Goal: Use online tool/utility: Utilize a website feature to perform a specific function

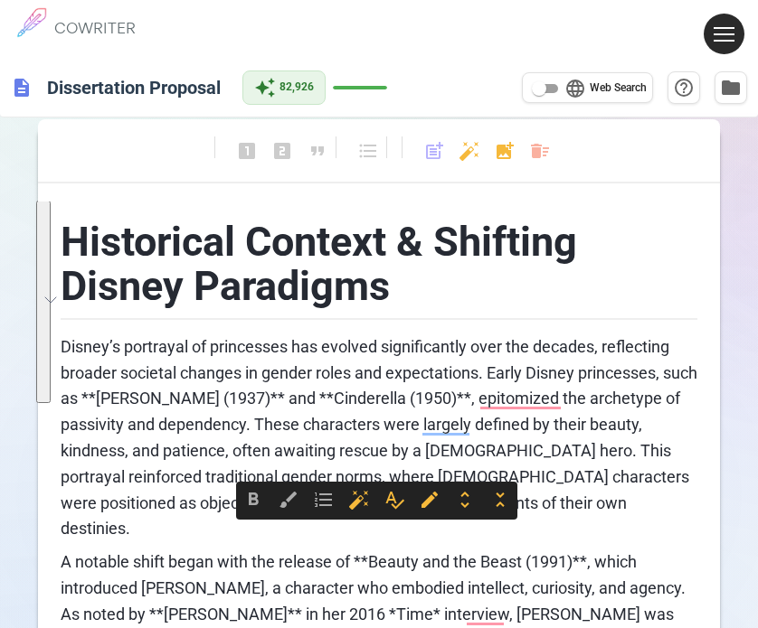
scroll to position [542, 0]
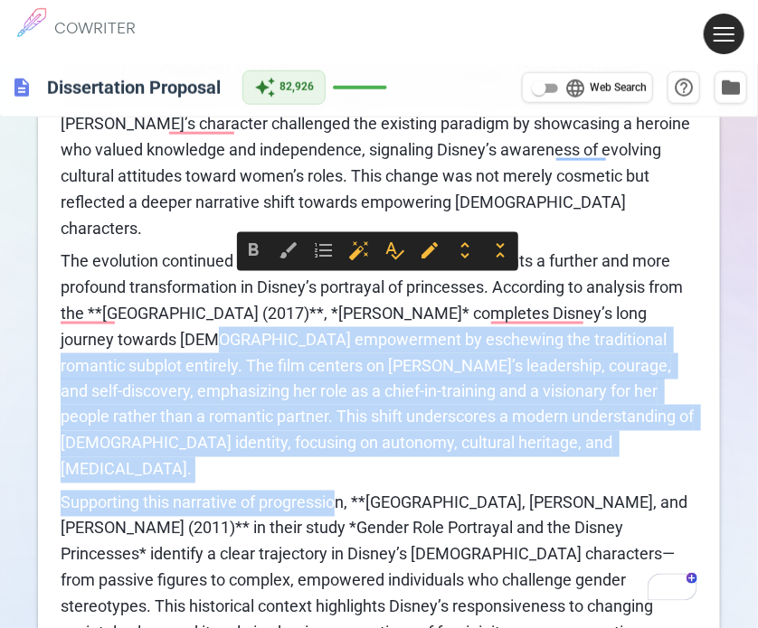
drag, startPoint x: 335, startPoint y: 408, endPoint x: 359, endPoint y: 369, distance: 45.9
click at [145, 292] on div "Historical Context & Shifting Disney Paradigms Disney’s portrayal of princesses…" at bounding box center [379, 169] width 636 height 1021
click at [383, 397] on p "The evolution continued with **Moana (2016)**, which represents a further and m…" at bounding box center [379, 366] width 636 height 234
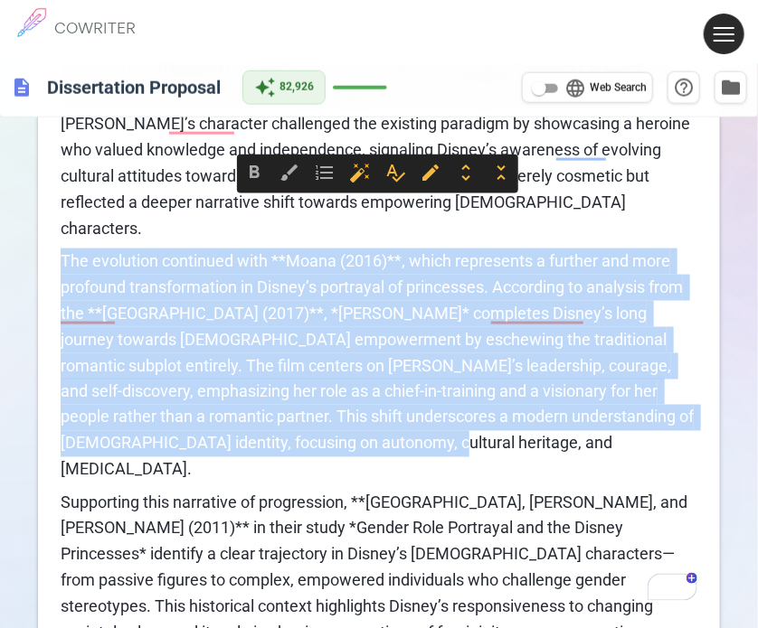
drag, startPoint x: 315, startPoint y: 390, endPoint x: 102, endPoint y: 212, distance: 276.7
click at [63, 249] on p "The evolution continued with **Moana (2016)**, which represents a further and m…" at bounding box center [379, 366] width 636 height 234
copy span "The evolution continued with **Moana (2016)**, which represents a further and m…"
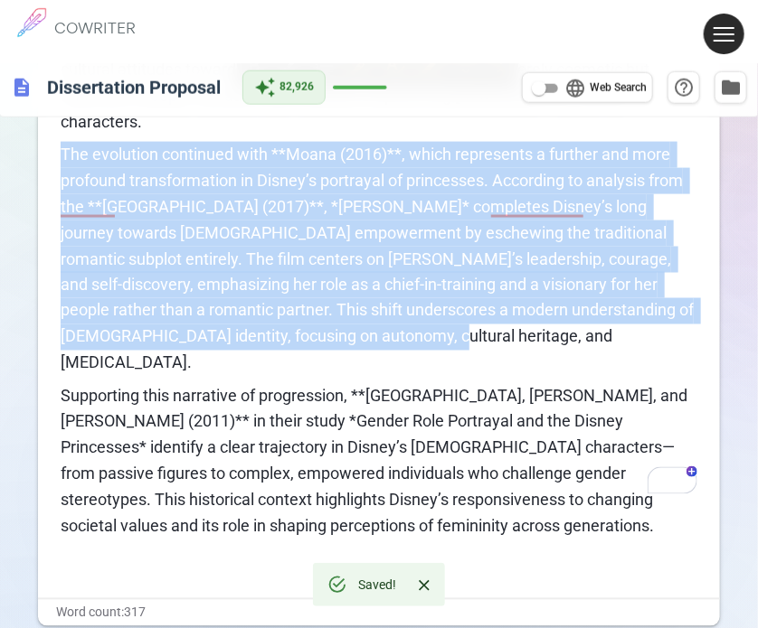
scroll to position [683, 0]
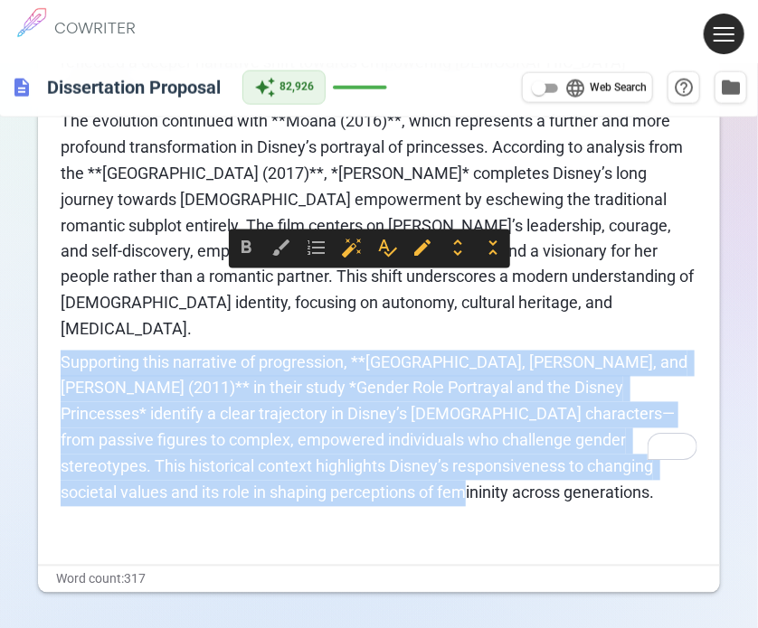
drag, startPoint x: 431, startPoint y: 422, endPoint x: 36, endPoint y: 274, distance: 422.0
click at [36, 274] on div "format_bold format_italic format_underlined looks_one looks_two looks_3 format_…" at bounding box center [379, 69] width 758 height 1278
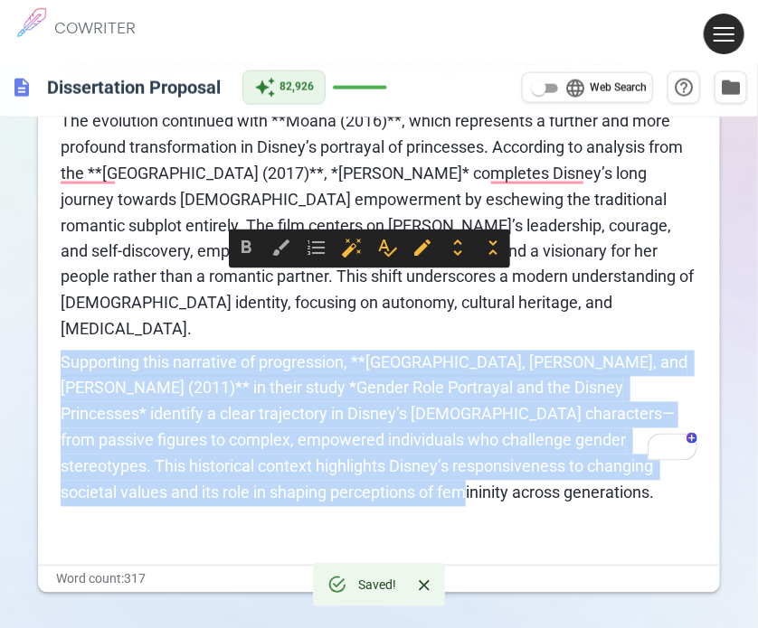
copy span "Supporting this narrative of progression, **[GEOGRAPHIC_DATA], [PERSON_NAME], a…"
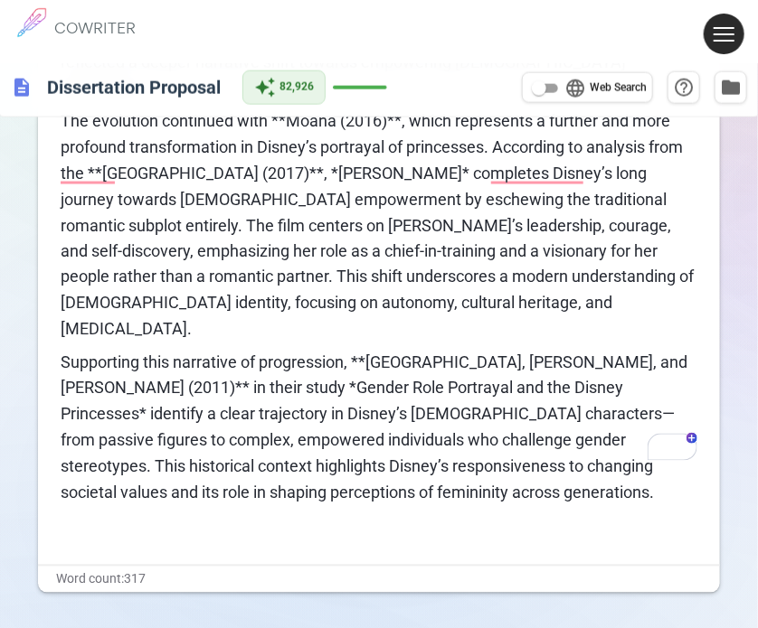
click at [679, 137] on p "The evolution continued with **Moana (2016)**, which represents a further and m…" at bounding box center [379, 225] width 636 height 234
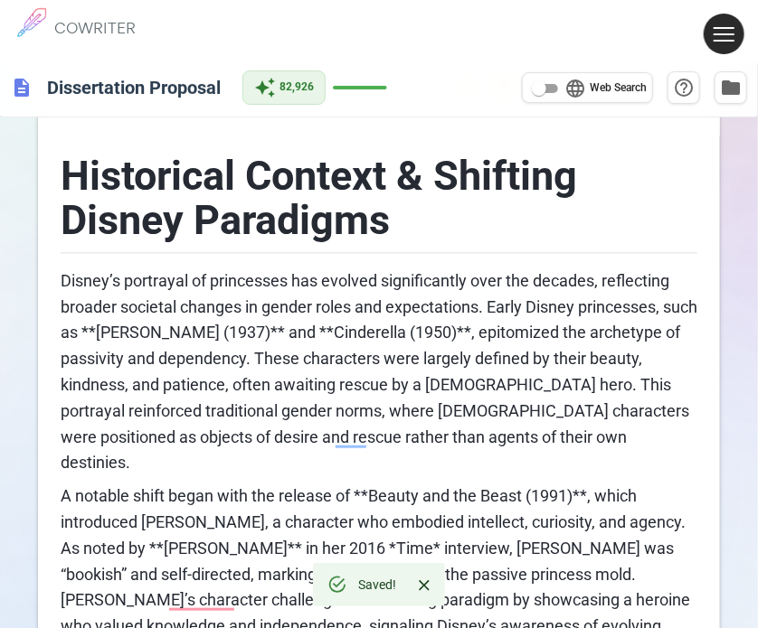
scroll to position [0, 0]
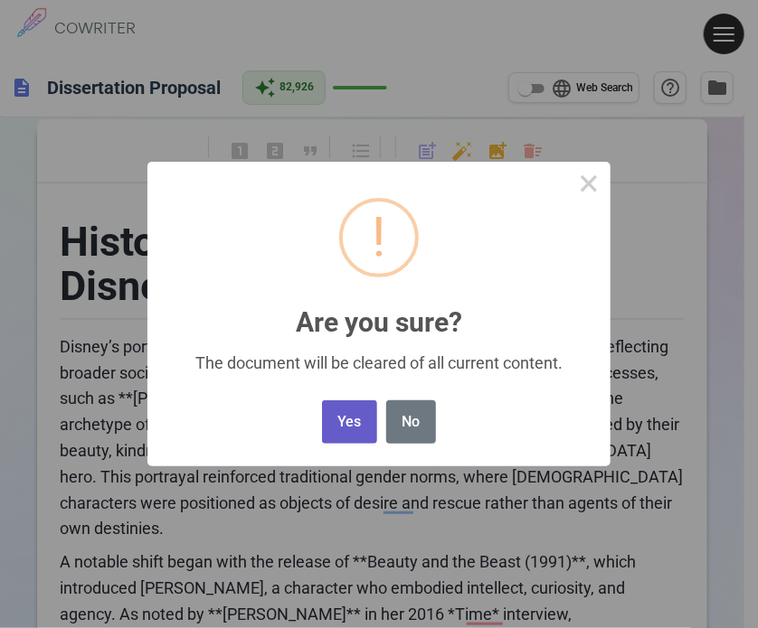
click at [340, 426] on button "Yes" at bounding box center [349, 423] width 55 height 44
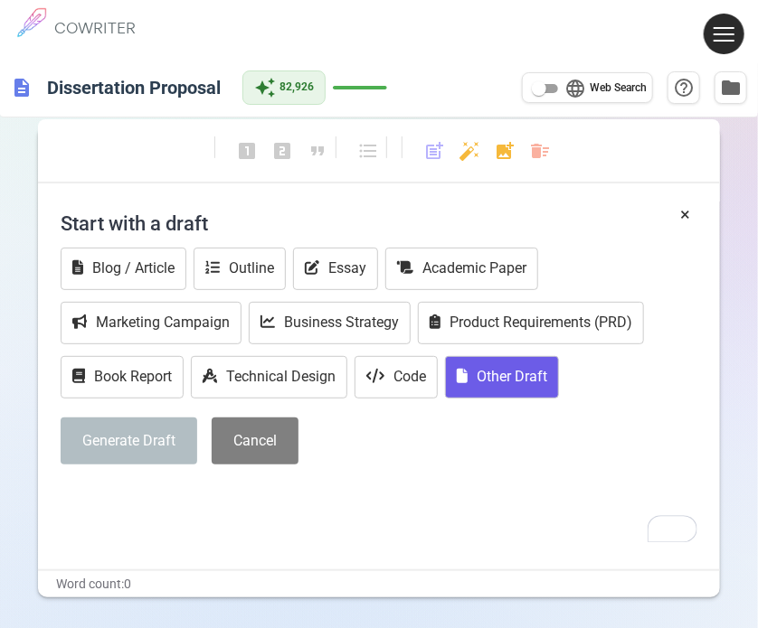
click at [488, 366] on button "Other Draft" at bounding box center [502, 377] width 114 height 42
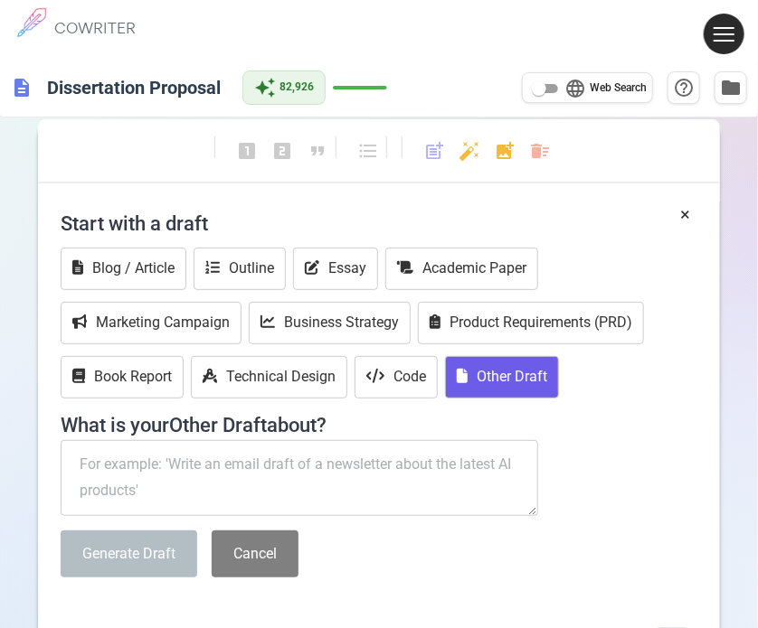
click at [141, 447] on textarea "To enrich screen reader interactions, please activate Accessibility in Grammarl…" at bounding box center [299, 478] width 477 height 76
paste textarea "Loremi dol sit Ametc: Adipisci Elitsed do. Eiusmodtemp Incididu (~372 utlab) 0.…"
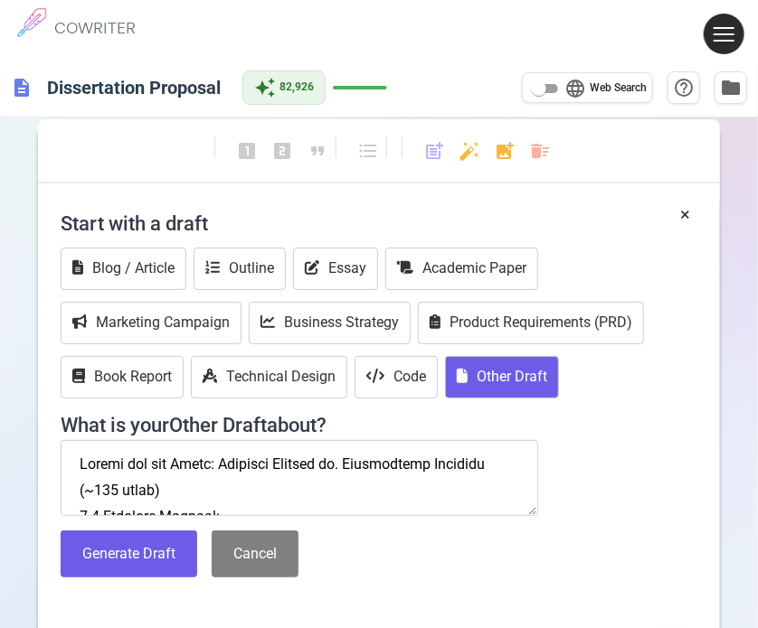
click at [75, 466] on textarea "To enrich screen reader interactions, please activate Accessibility in Grammarl…" at bounding box center [299, 478] width 477 height 76
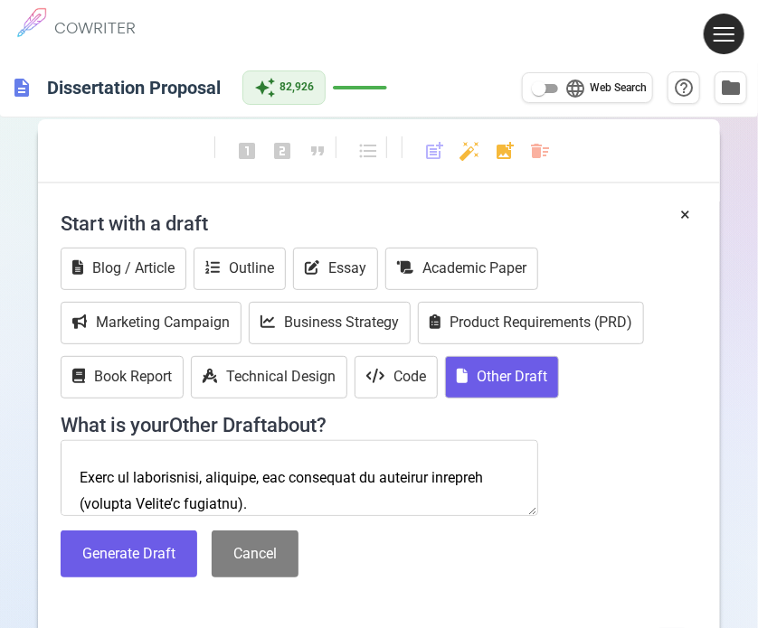
scroll to position [271, 0]
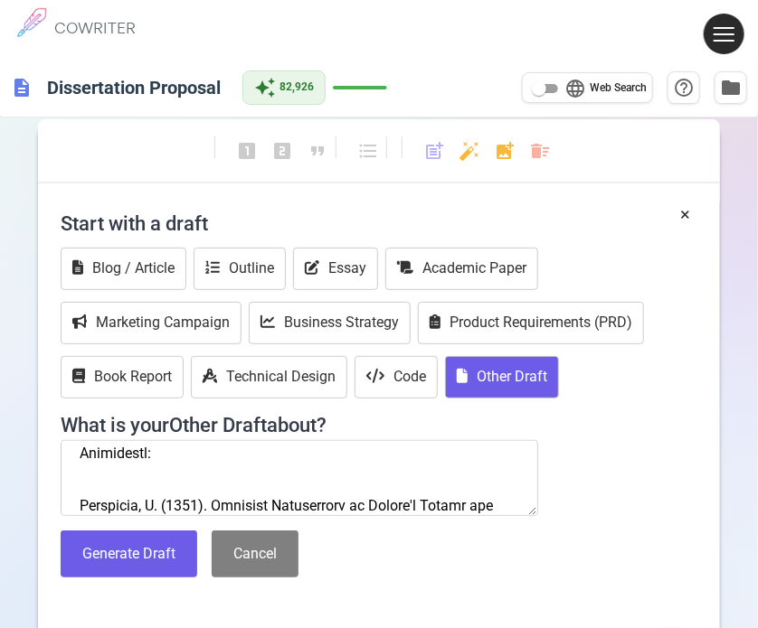
click at [76, 450] on textarea "To enrich screen reader interactions, please activate Accessibility in Grammarl…" at bounding box center [299, 478] width 477 height 76
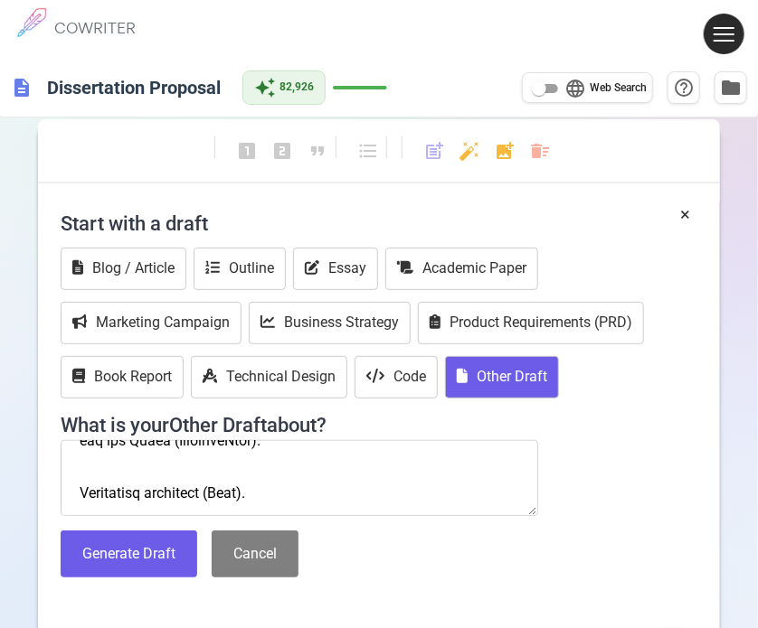
scroll to position [452, 0]
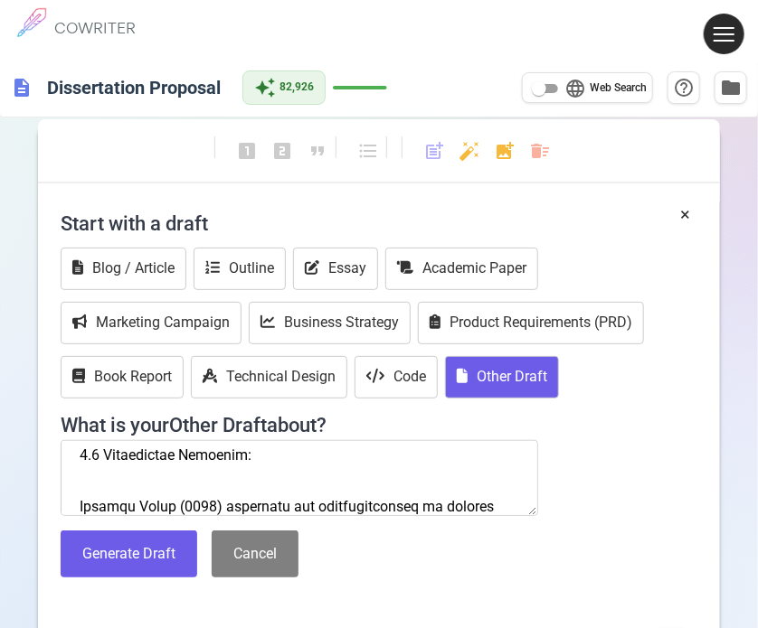
drag, startPoint x: 99, startPoint y: 457, endPoint x: 71, endPoint y: 458, distance: 27.1
click at [69, 457] on textarea "To enrich screen reader interactions, please activate Accessibility in Grammarl…" at bounding box center [299, 478] width 477 height 76
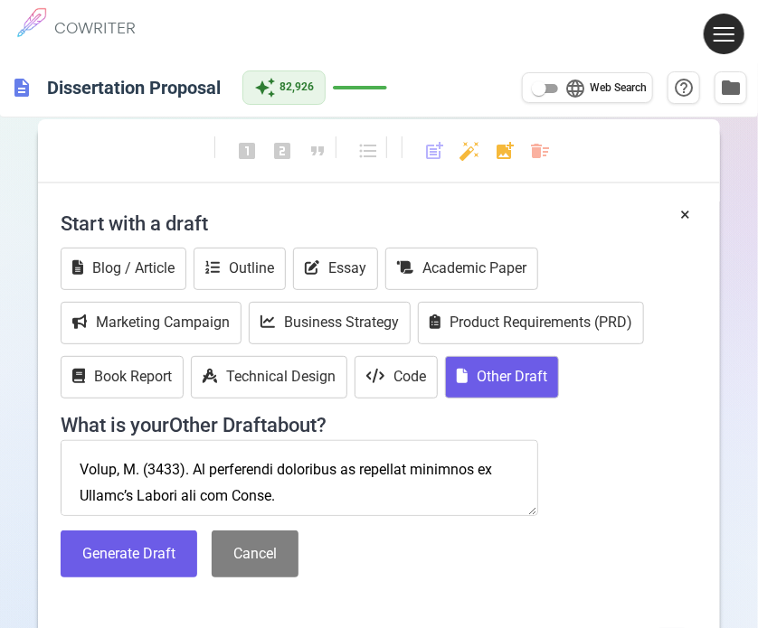
scroll to position [633, 0]
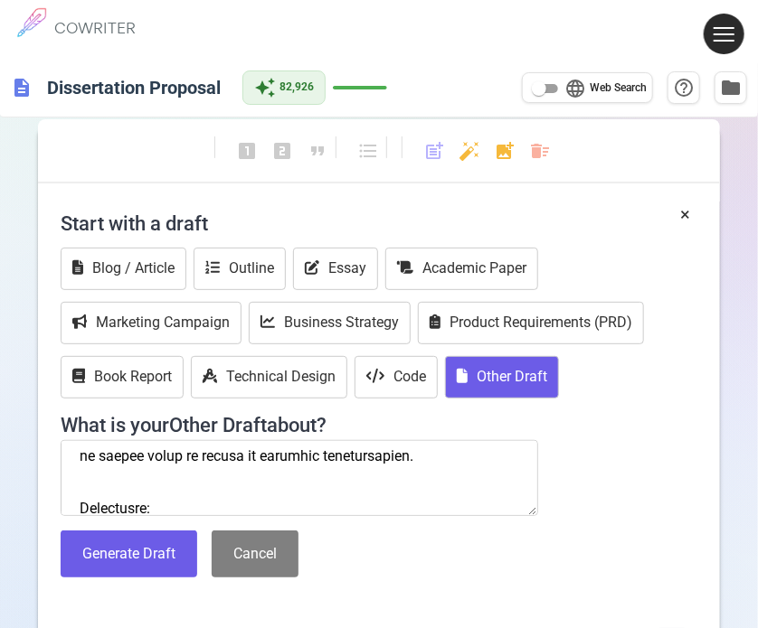
click at [71, 502] on textarea "To enrich screen reader interactions, please activate Accessibility in Grammarl…" at bounding box center [299, 478] width 477 height 76
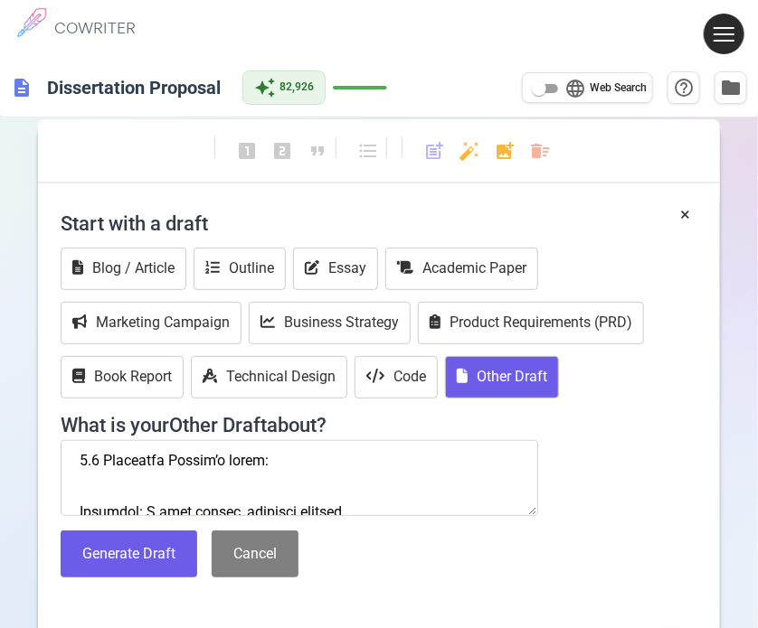
scroll to position [884, 0]
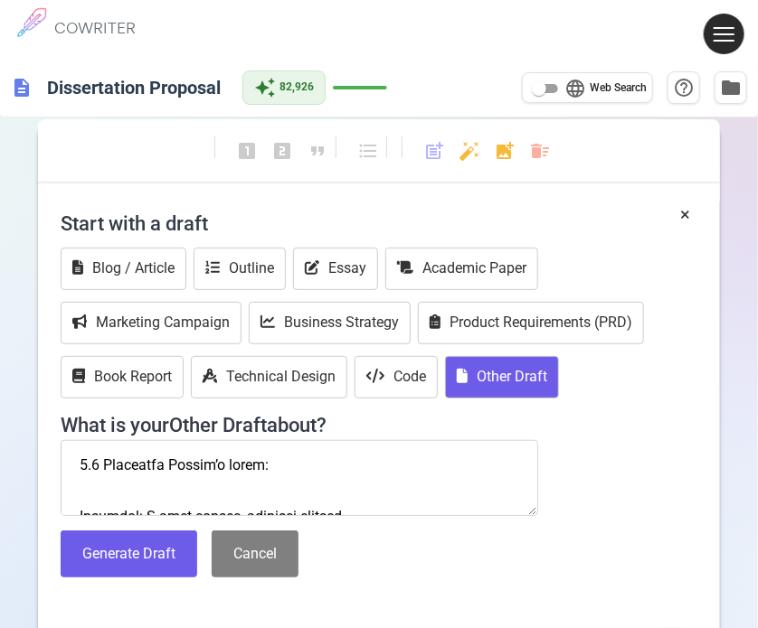
drag, startPoint x: 99, startPoint y: 453, endPoint x: 55, endPoint y: 458, distance: 43.7
click at [55, 458] on div "× Start with a draft Blog / Article Outline Essay Academic Paper Marketing Camp…" at bounding box center [379, 442] width 682 height 481
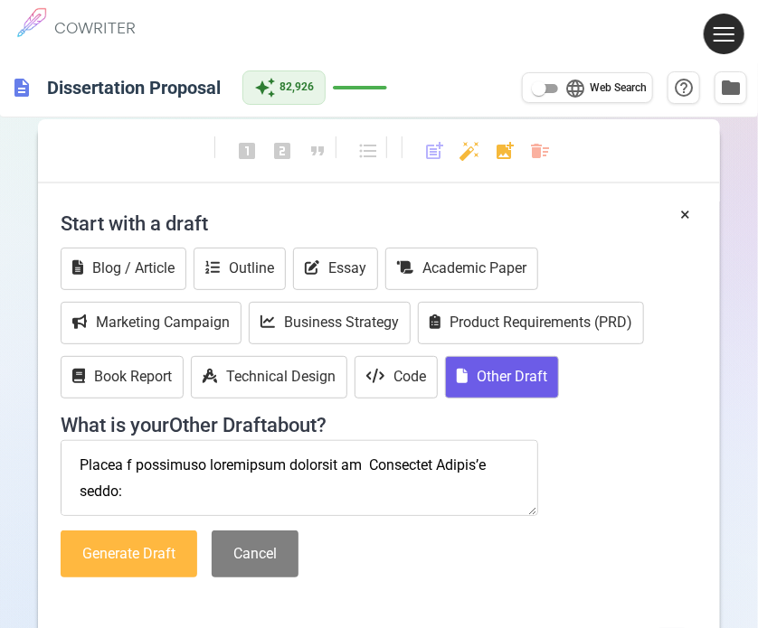
type textarea "Loremi Do Sitame con adi Elits: Doeiusmo Tempori ut. Laboreetdol Magnaali (~839…"
click at [162, 555] on button "Generate Draft" at bounding box center [129, 555] width 137 height 48
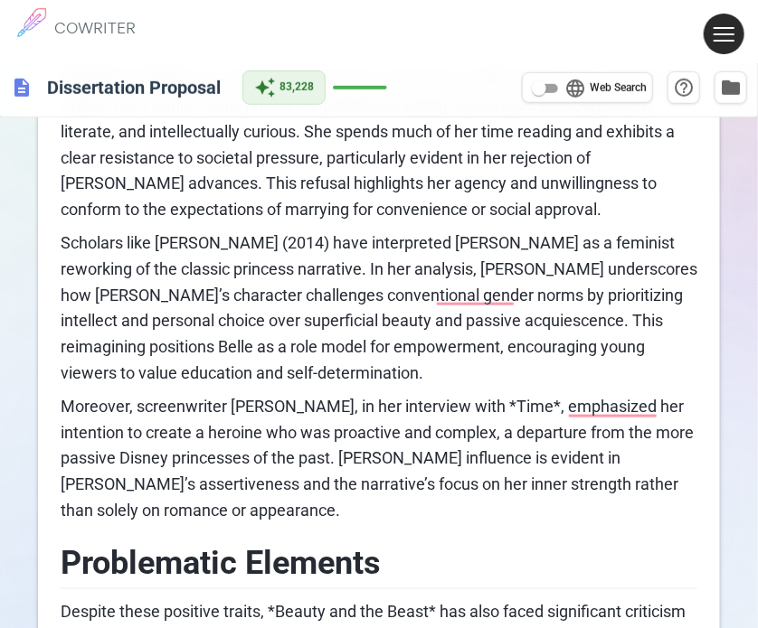
scroll to position [362, 0]
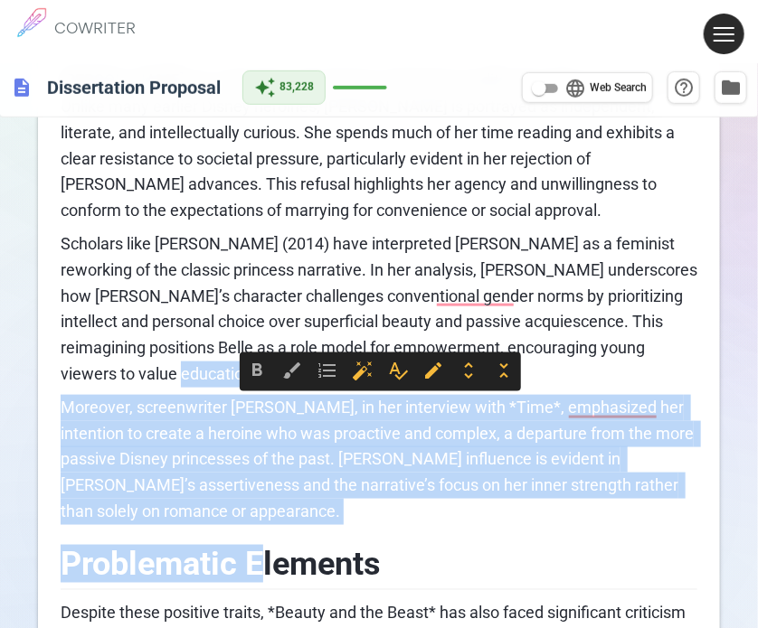
drag, startPoint x: 257, startPoint y: 531, endPoint x: 156, endPoint y: 404, distance: 162.1
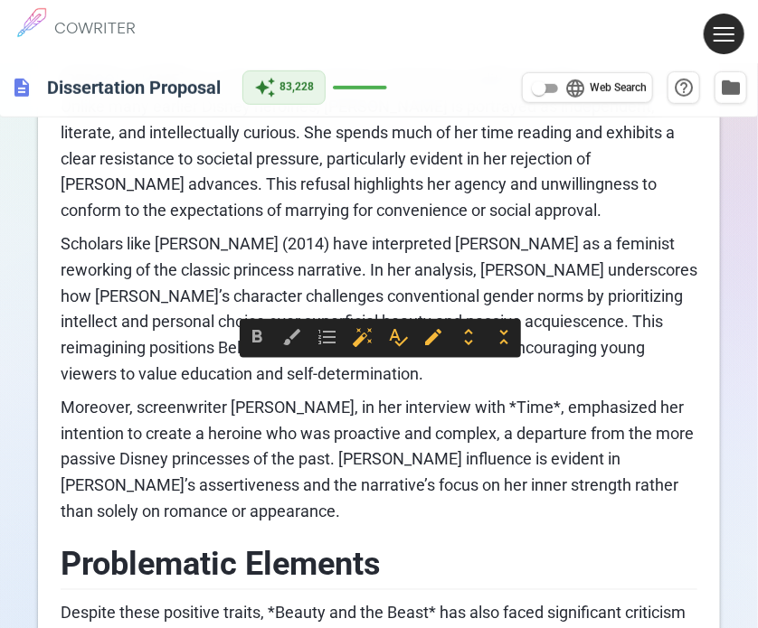
click at [373, 539] on h2 "Problematic Elements" at bounding box center [379, 562] width 636 height 59
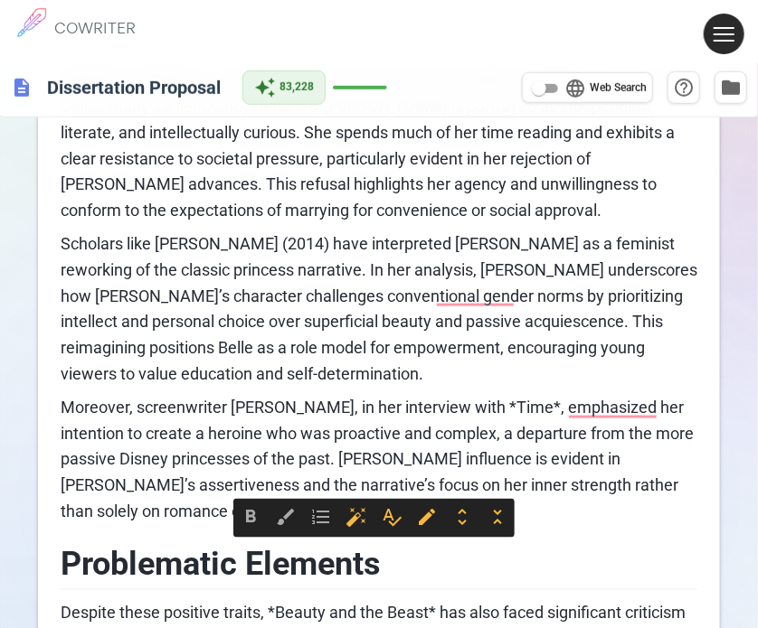
click at [159, 481] on span "Moreover, screenwriter [PERSON_NAME], in her interview with *Time*, emphasized …" at bounding box center [379, 459] width 636 height 123
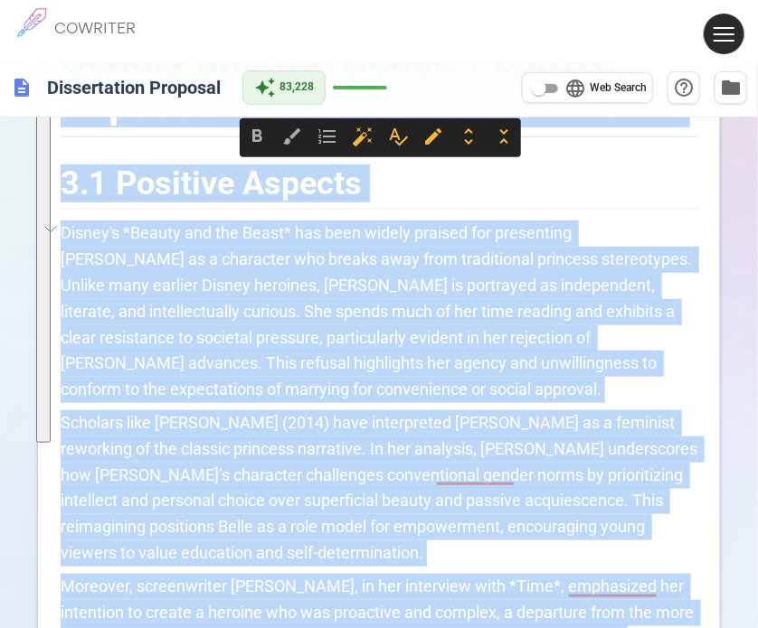
scroll to position [181, 0]
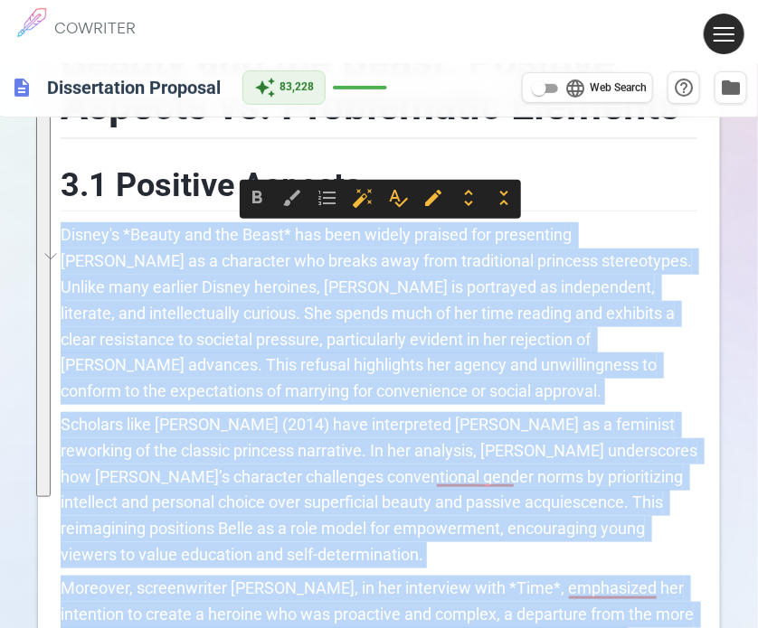
drag, startPoint x: 264, startPoint y: 522, endPoint x: 58, endPoint y: 225, distance: 361.2
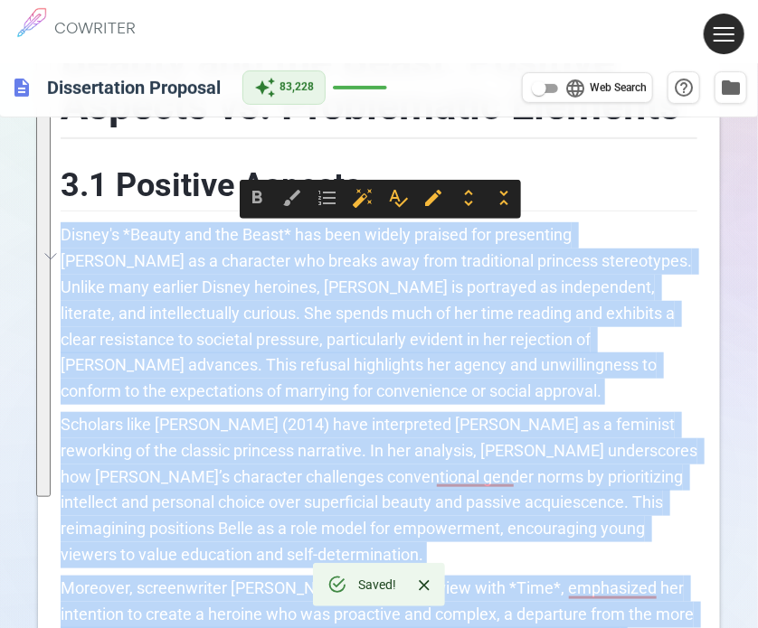
copy div "Loremi'd *Sitame con adi Elits* doe temp incidi utlabor etd magnaaliqu Enima mi…"
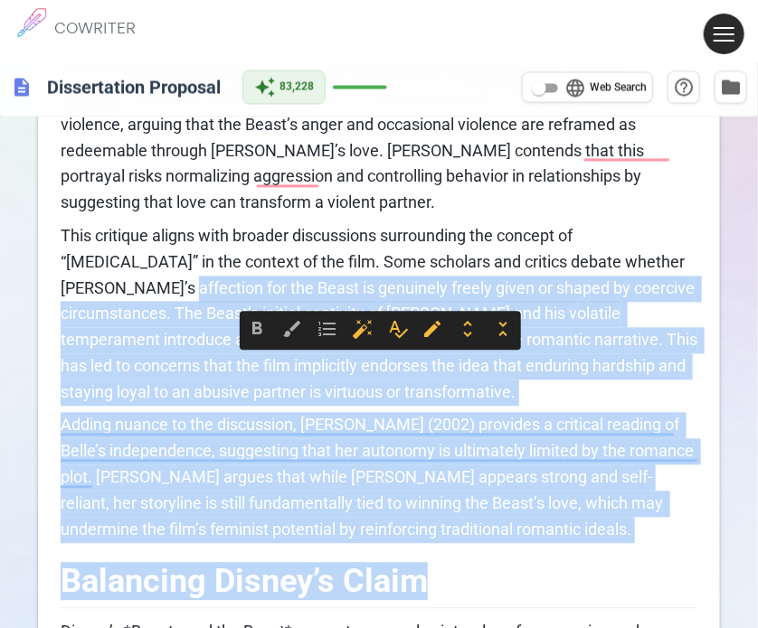
scroll to position [904, 0]
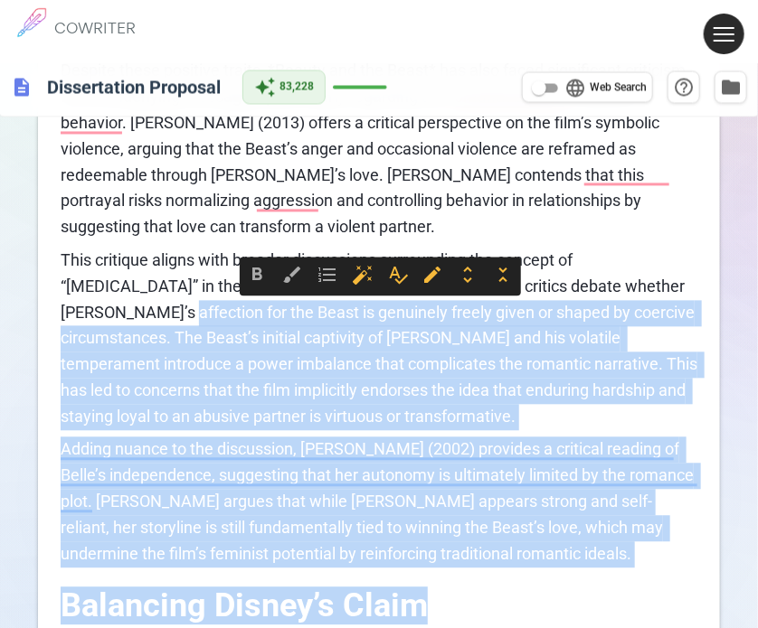
drag, startPoint x: 476, startPoint y: 486, endPoint x: 85, endPoint y: 303, distance: 432.0
click at [85, 303] on div "Beauty and the Beast: Positive Aspects vs. Problematic Elements 3.1 Positive As…" at bounding box center [379, 338] width 636 height 2081
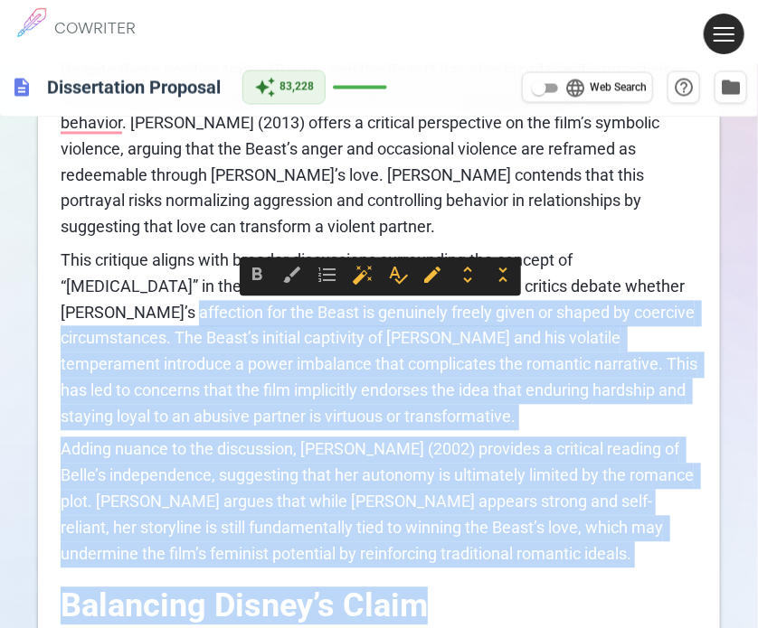
drag, startPoint x: 543, startPoint y: 563, endPoint x: 485, endPoint y: 543, distance: 62.0
click at [542, 563] on p "Adding nuance to the discussion, [PERSON_NAME] (2002) provides a critical readi…" at bounding box center [379, 503] width 636 height 130
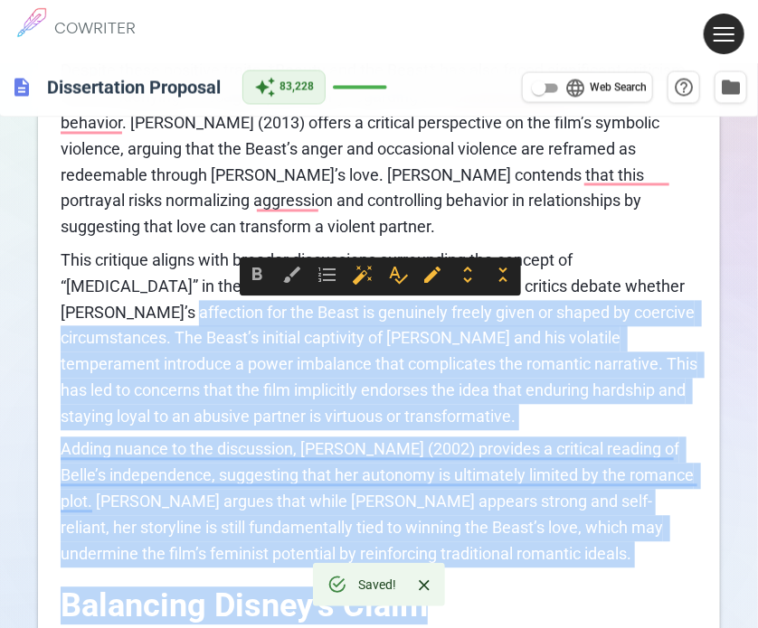
click at [464, 549] on p "Adding nuance to the discussion, [PERSON_NAME] (2002) provides a critical readi…" at bounding box center [379, 503] width 636 height 130
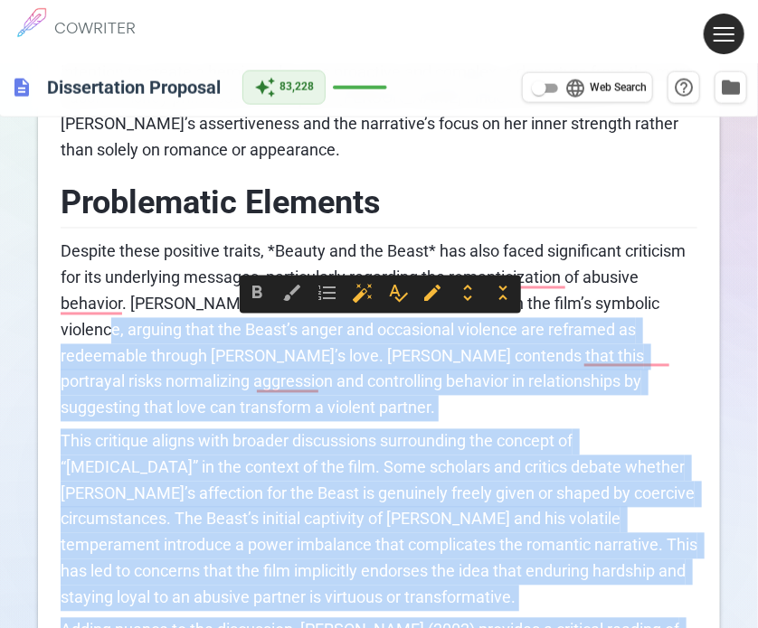
scroll to position [723, 0]
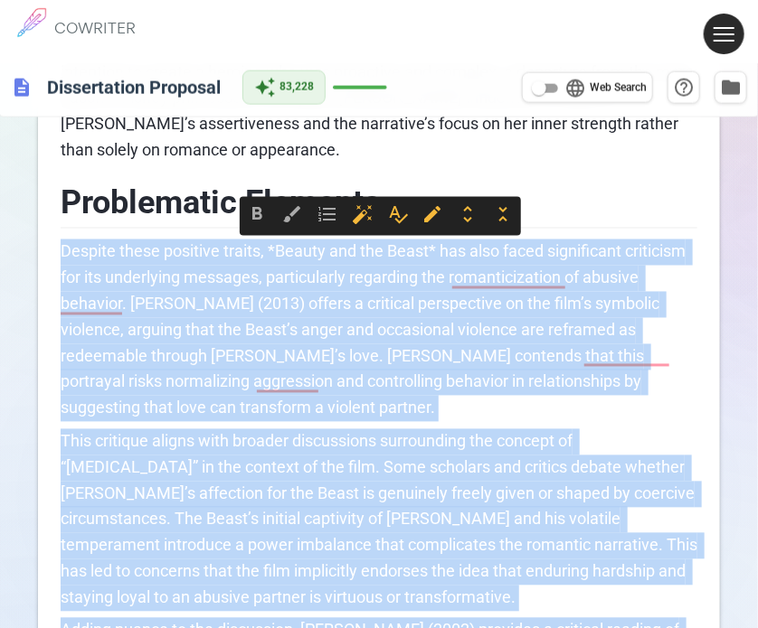
drag, startPoint x: 460, startPoint y: 544, endPoint x: 60, endPoint y: 251, distance: 496.2
click at [61, 251] on div "Beauty and the Beast: Positive Aspects vs. Problematic Elements 3.1 Positive As…" at bounding box center [379, 518] width 636 height 2081
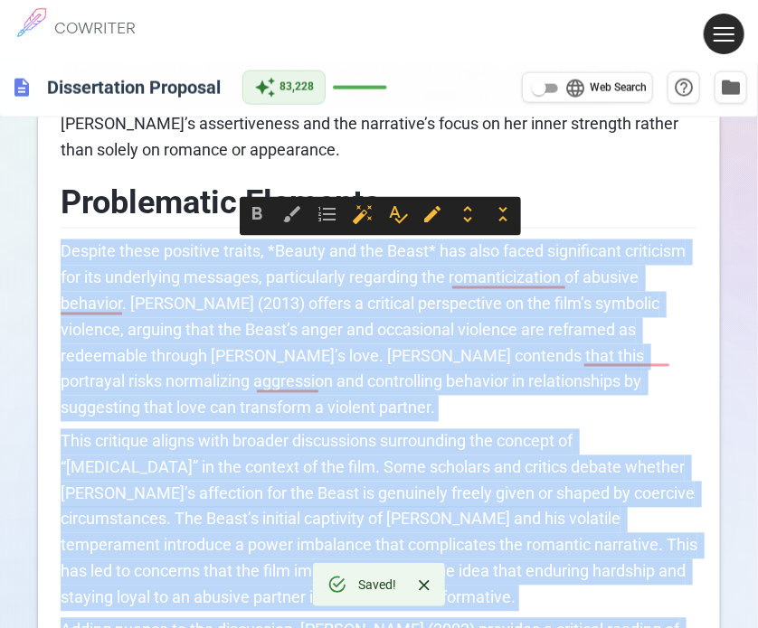
copy div "Loremip dolor sitametc adipis, *Elitse doe tem Incid* utl etdo magna aliquaenim…"
